Goal: Information Seeking & Learning: Learn about a topic

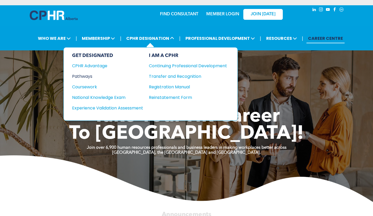
click at [90, 77] on div "Pathways" at bounding box center [104, 76] width 64 height 7
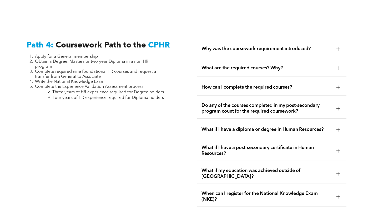
scroll to position [1527, 0]
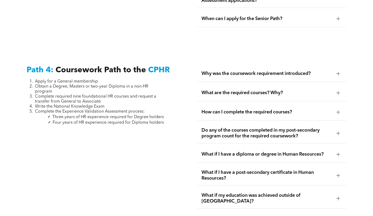
click at [264, 85] on div "What are the required courses? Why?" at bounding box center [271, 93] width 149 height 17
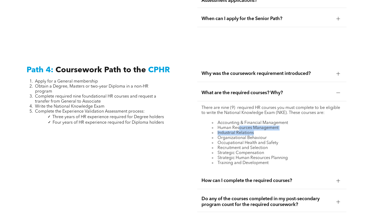
drag, startPoint x: 263, startPoint y: 110, endPoint x: 240, endPoint y: 108, distance: 23.0
click at [240, 120] on ul "Accounting & Financial Management Human Resources Management Industrial Relatio…" at bounding box center [272, 142] width 141 height 45
click at [261, 130] on li "Industrial Relations" at bounding box center [277, 132] width 130 height 5
drag, startPoint x: 258, startPoint y: 109, endPoint x: 217, endPoint y: 110, distance: 41.1
click at [217, 130] on li "Industrial Relations" at bounding box center [277, 132] width 130 height 5
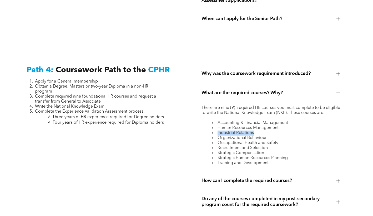
drag, startPoint x: 217, startPoint y: 110, endPoint x: 220, endPoint y: 110, distance: 3.7
copy li "Industrial Relations"
click at [315, 125] on li "Human Resources Management" at bounding box center [277, 127] width 130 height 5
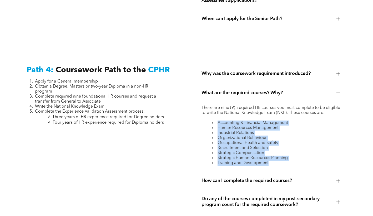
drag, startPoint x: 255, startPoint y: 140, endPoint x: 214, endPoint y: 102, distance: 56.3
click at [214, 120] on ul "Accounting & Financial Management Human Resources Management Industrial Relatio…" at bounding box center [272, 142] width 141 height 45
drag, startPoint x: 214, startPoint y: 102, endPoint x: 243, endPoint y: 125, distance: 37.5
copy ul "Accounting & Financial Management Human Resources Management Industrial Relatio…"
click at [313, 130] on li "Industrial Relations" at bounding box center [277, 132] width 130 height 5
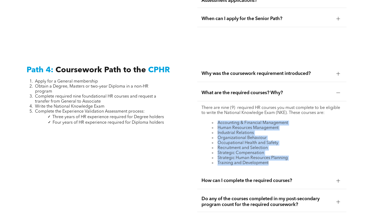
drag, startPoint x: 277, startPoint y: 142, endPoint x: 215, endPoint y: 98, distance: 76.2
click at [215, 120] on ul "Accounting & Financial Management Human Resources Management Industrial Relatio…" at bounding box center [272, 142] width 141 height 45
drag, startPoint x: 215, startPoint y: 98, endPoint x: 230, endPoint y: 106, distance: 16.4
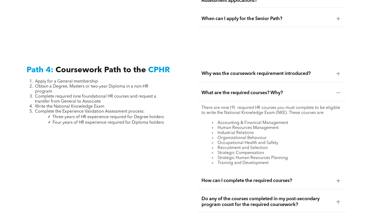
drag, startPoint x: 230, startPoint y: 106, endPoint x: 372, endPoint y: 51, distance: 152.0
click at [321, 61] on div "Why was the coursework requirement introduced? CPHR Canada implemented the cour…" at bounding box center [272, 182] width 158 height 243
